Goal: Task Accomplishment & Management: Use online tool/utility

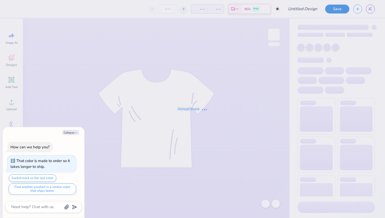
type input "polo"
type textarea "x"
type input "31"
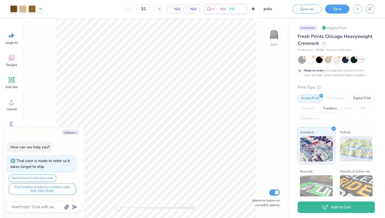
click at [361, 58] on icon at bounding box center [362, 59] width 4 height 4
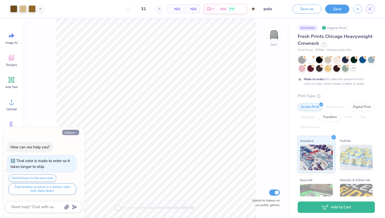
click at [64, 131] on button "Collapse" at bounding box center [70, 132] width 17 height 5
type textarea "x"
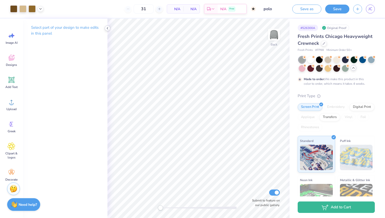
click at [109, 30] on icon at bounding box center [107, 28] width 4 height 4
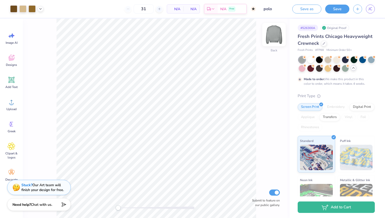
click at [273, 34] on img at bounding box center [274, 34] width 20 height 20
click at [274, 37] on img at bounding box center [274, 34] width 20 height 20
